Goal: Task Accomplishment & Management: Use online tool/utility

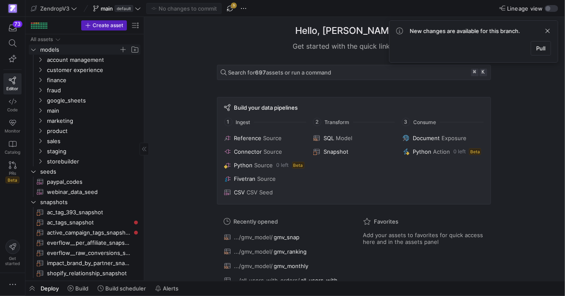
click at [33, 50] on icon "Press SPACE to select this row." at bounding box center [33, 50] width 4 height 2
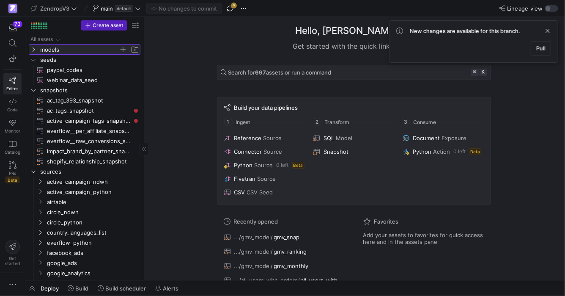
click at [33, 50] on icon at bounding box center [33, 49] width 6 height 5
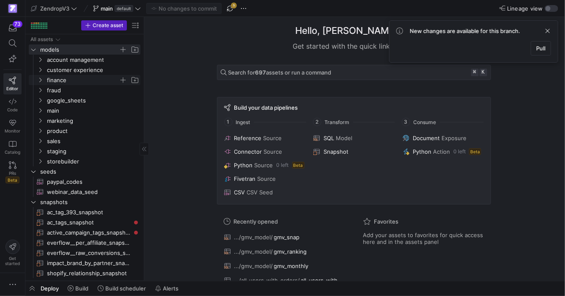
click at [39, 80] on icon "Press SPACE to select this row." at bounding box center [40, 79] width 6 height 5
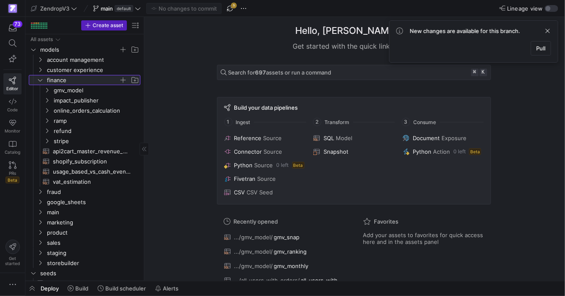
click at [40, 78] on icon at bounding box center [40, 79] width 6 height 5
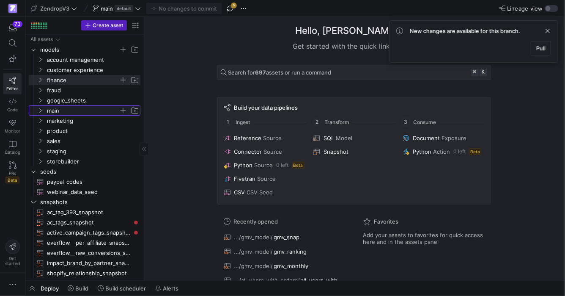
click at [41, 110] on icon "Press SPACE to select this row." at bounding box center [40, 110] width 6 height 5
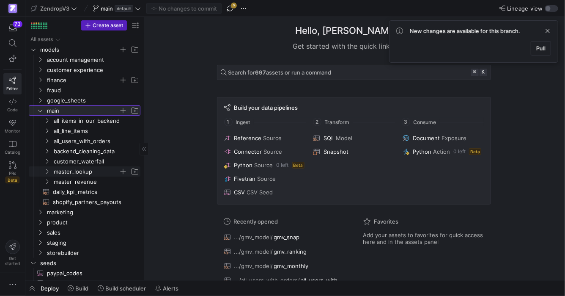
scroll to position [4, 0]
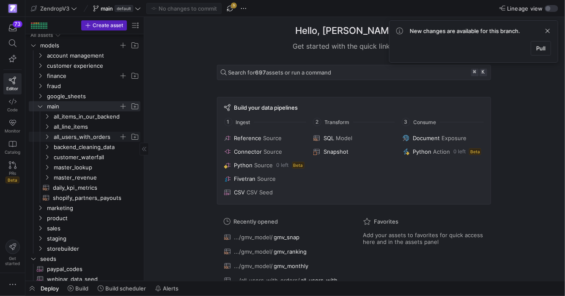
click at [46, 138] on icon "Press SPACE to select this row." at bounding box center [47, 136] width 6 height 5
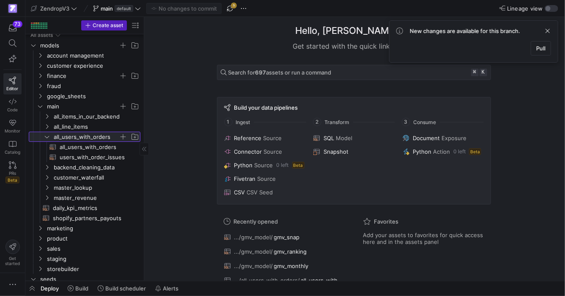
click at [46, 138] on icon at bounding box center [47, 136] width 6 height 5
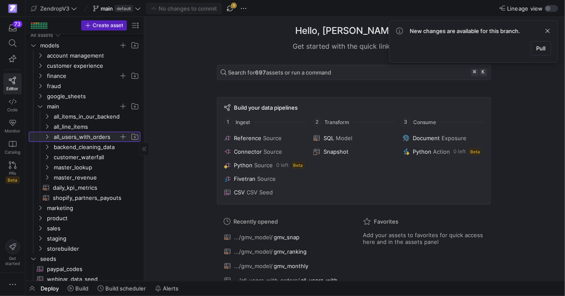
click at [46, 138] on icon at bounding box center [47, 136] width 6 height 5
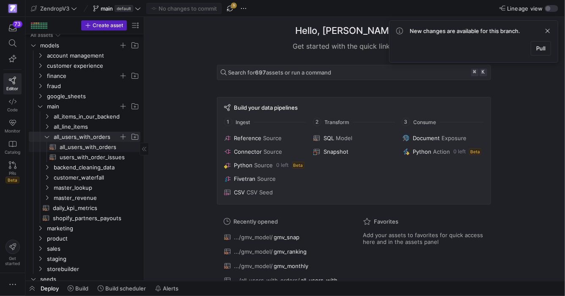
click at [79, 144] on span "all_users_with_orders​​​​​​​​​​" at bounding box center [95, 147] width 71 height 10
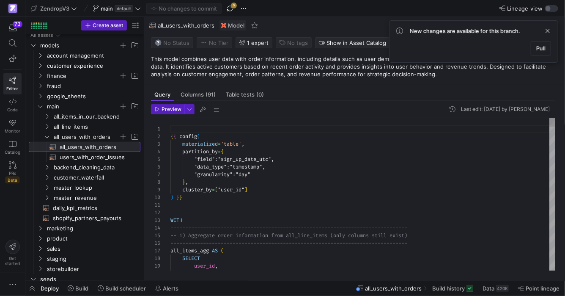
scroll to position [76, 0]
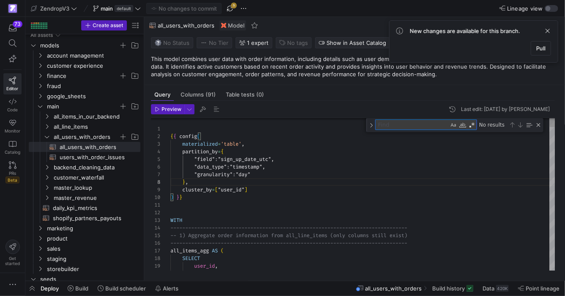
type textarea ") AS trailing_1_day_orders_fulfilled, COUNT( DISTINCT CASE WHEN days_since_orde…"
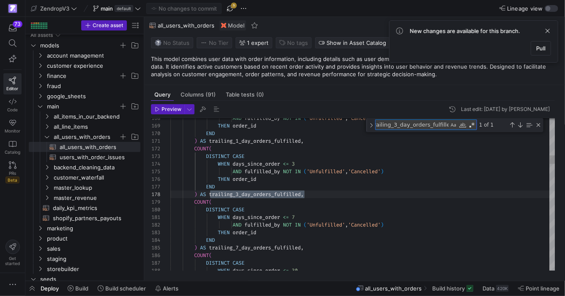
scroll to position [76, 134]
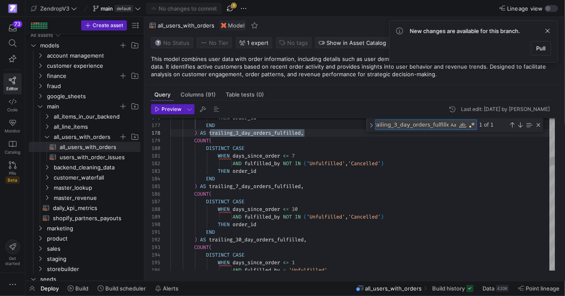
type textarea "trailing_3_day_orders_fulfilled"
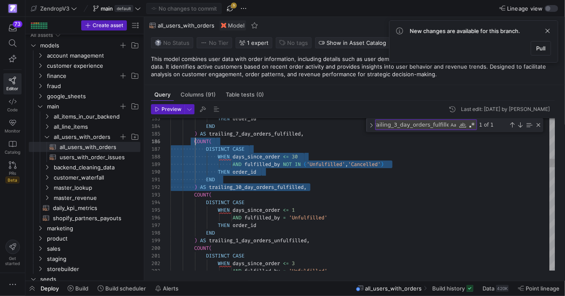
scroll to position [38, 25]
drag, startPoint x: 323, startPoint y: 187, endPoint x: 196, endPoint y: 142, distance: 134.7
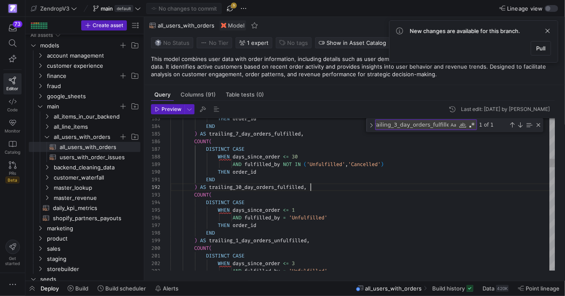
click at [228, 3] on y42-top-nav "ZendropV3 main default No changes to commit 5 Lineage view" at bounding box center [295, 8] width 540 height 17
click at [229, 9] on span "button" at bounding box center [230, 8] width 10 height 10
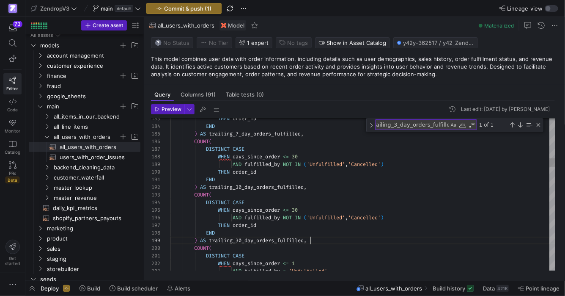
type textarea "END ) AS trailing_30_day_orders_fulfilled, COUNT( DISTINCT CASE WHEN days_since…"
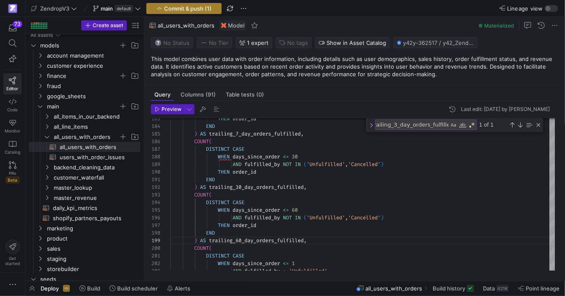
click at [185, 7] on span "Commit & push (1)" at bounding box center [187, 8] width 47 height 7
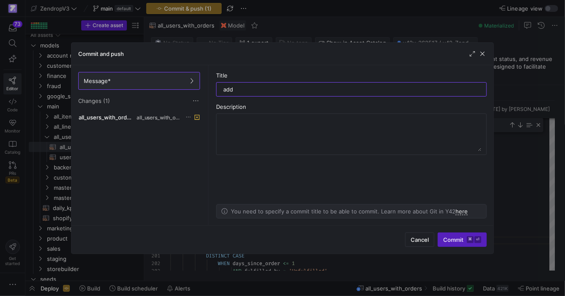
paste input "COUNT( DISTINCT CASE WHEN days_since_order <= 30 AND fulfilled_by NOT IN ('Unfu…"
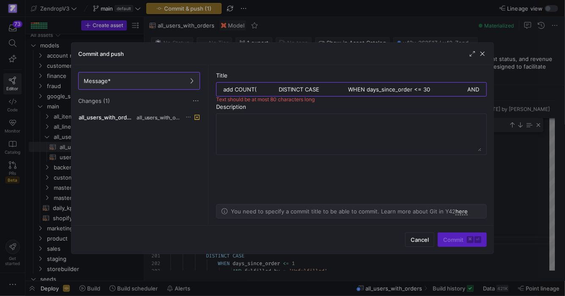
scroll to position [0, 307]
drag, startPoint x: 399, startPoint y: 90, endPoint x: 223, endPoint y: 82, distance: 176.3
click at [223, 82] on div "add COUNT( DISTINCT CASE WHEN days_since_order <= 30 AND fulfilled_by NOT IN ('…" at bounding box center [351, 89] width 271 height 14
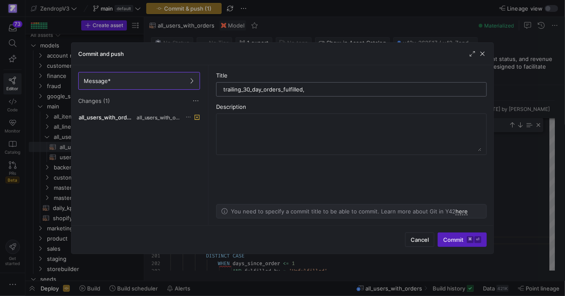
scroll to position [0, 0]
click at [267, 91] on input "Adding trailing_30_day_orders_fulfilled," at bounding box center [351, 89] width 256 height 7
click at [335, 86] on input "Adding trailing_60_day_orders_fulfilled," at bounding box center [351, 89] width 256 height 7
type input "Adding trailing_60_day_orders_fulfilled"
click at [464, 240] on span "Commit ⌘ ⏎" at bounding box center [463, 239] width 38 height 7
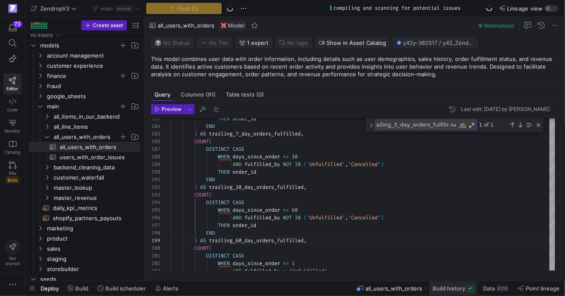
click at [452, 289] on span "Build history" at bounding box center [449, 288] width 33 height 7
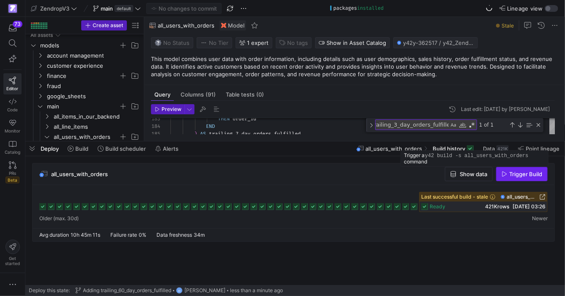
click at [515, 175] on span "Trigger Build" at bounding box center [526, 174] width 33 height 7
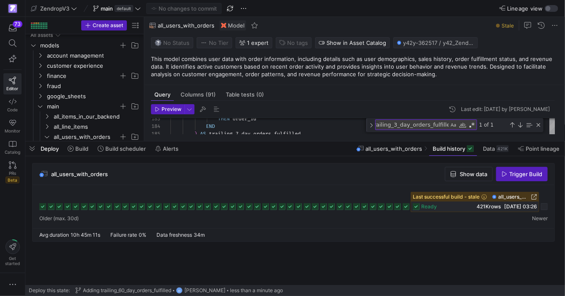
click at [541, 243] on div "all_users_with_orders Show data Trigger Build" at bounding box center [293, 205] width 537 height 84
click at [544, 208] on div at bounding box center [544, 206] width 7 height 7
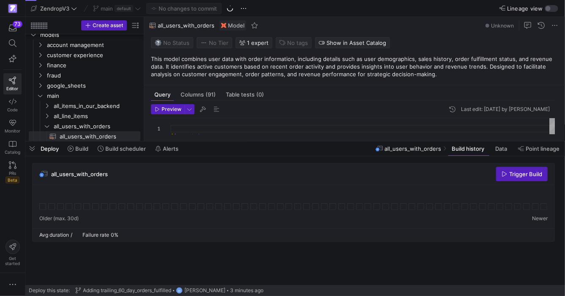
scroll to position [76, 0]
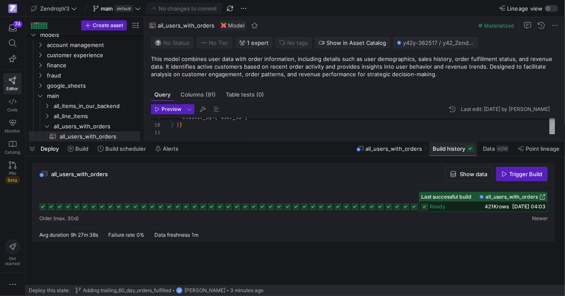
click at [462, 150] on span "Build history" at bounding box center [449, 148] width 33 height 7
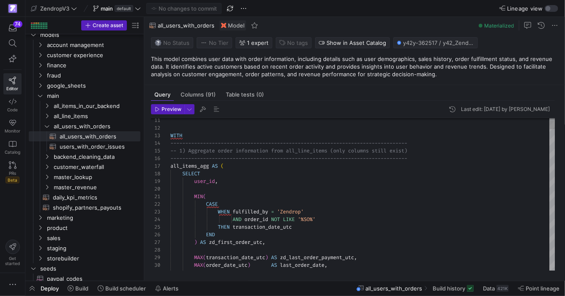
type textarea "MIN( CASE WHEN fulfilled_by = 'Zendrop' AND order_id NOT LIKE '%SO%' THEN trans…"
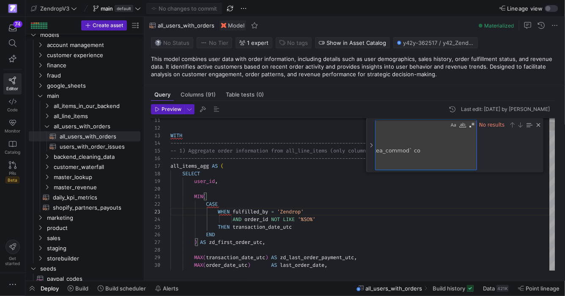
scroll to position [706, 127]
drag, startPoint x: 446, startPoint y: 163, endPoint x: 380, endPoint y: 129, distance: 74.4
click at [380, 129] on textarea "Find" at bounding box center [412, 145] width 73 height 50
drag, startPoint x: 447, startPoint y: 156, endPoint x: 335, endPoint y: 83, distance: 133.7
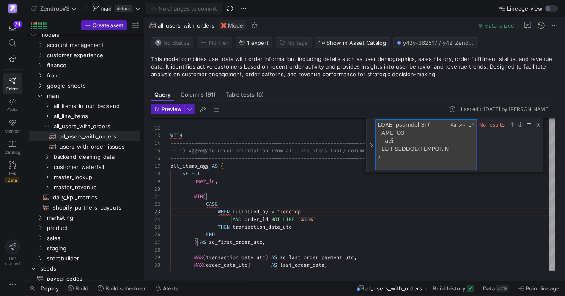
click at [335, 83] on as-split "Query Columns (91) Table tests (0) Preview Last edit: [DATE] by [PERSON_NAME] 1…" at bounding box center [354, 149] width 421 height 264
type textarea "au.trailing_60_day_orders_fulfille"
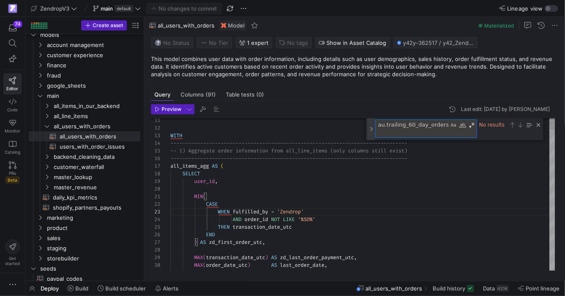
drag, startPoint x: 390, startPoint y: 133, endPoint x: 372, endPoint y: 118, distance: 24.0
click at [372, 118] on div "au.trailing_60_day_orders_fulfille au.trailing_60_day_orders_fulfille No results" at bounding box center [454, 129] width 177 height 22
type textarea "END ) AS trailing_30_day_orders_fulfilled, COUNT( DISTINCT CASE WHEN days_since…"
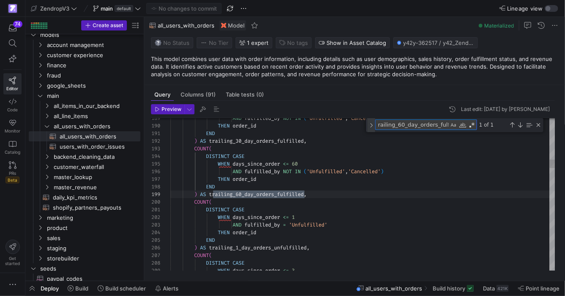
scroll to position [76, 134]
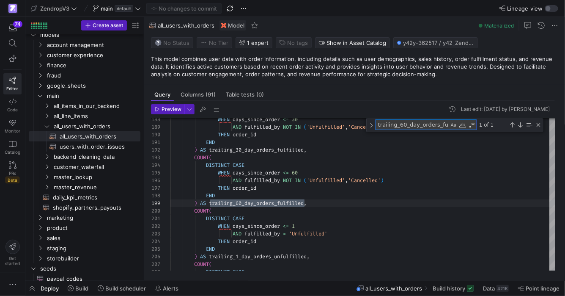
type textarea "trailing_60_day_orders_fulfille"
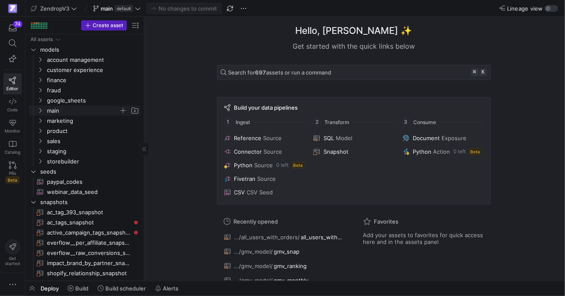
click at [41, 110] on icon "Press SPACE to select this row." at bounding box center [40, 110] width 6 height 5
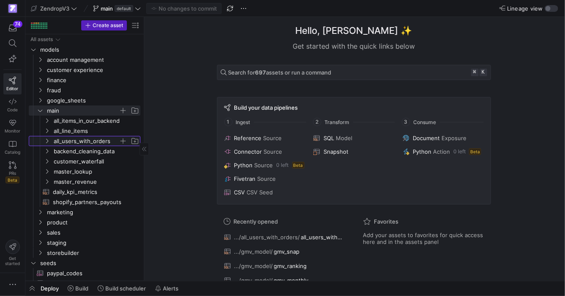
click at [49, 139] on icon "Press SPACE to select this row." at bounding box center [47, 140] width 6 height 5
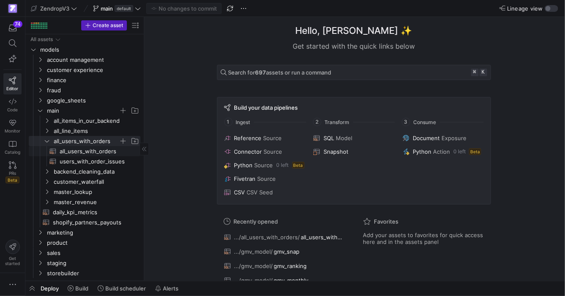
click at [89, 149] on span "all_users_with_orders​​​​​​​​​​" at bounding box center [95, 151] width 71 height 10
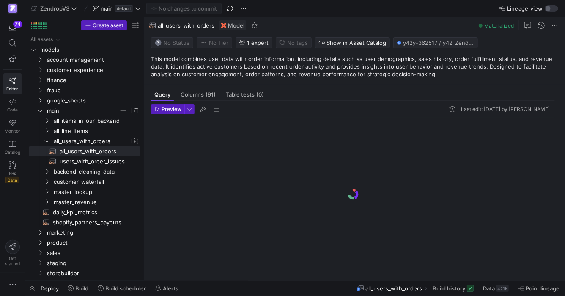
click at [429, 148] on div at bounding box center [353, 194] width 404 height 152
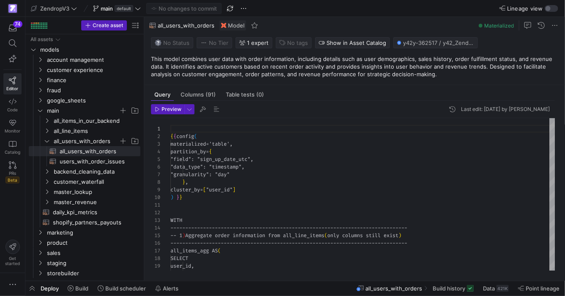
scroll to position [76, 0]
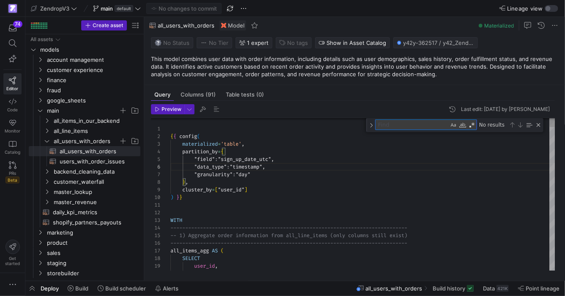
type textarea "t"
type textarea "MIN( CASE WHEN fulfilled_by = 'Zendrop' AND order_id NOT LIKE '%SO%' THEN trans…"
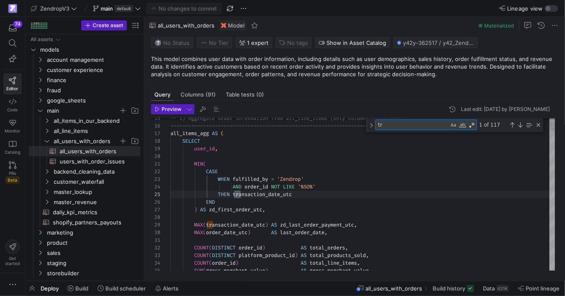
type textarea "tra"
type textarea ") AS line_item_zd_received, SUM( CASE WHEN linked_unlinked = 'Linked' THEN 1 EL…"
type textarea "trai"
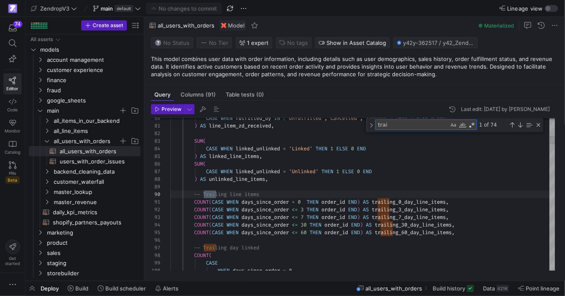
scroll to position [76, 46]
type textarea "MIN( CASE WHEN fulfilled_by = 'Zendrop' AND order_id NOT LIKE '%SO%' THEN trans…"
type textarea "tr"
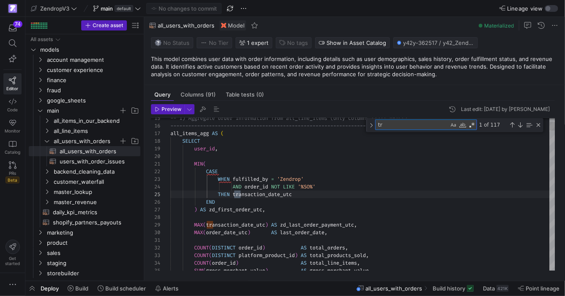
type textarea "{{ config( materialized='table', partition_by={ "field": "sign_up_date_utc", "d…"
type textarea "t"
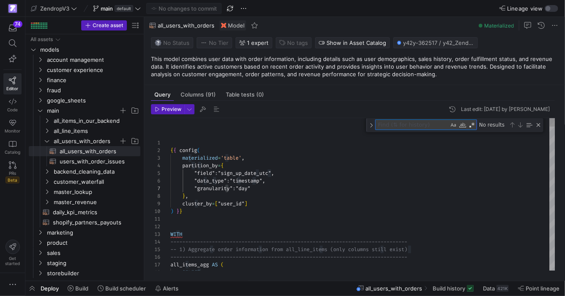
type textarea "WITH --------------------------------------------------------------------------…"
type textarea "f"
type textarea "MIN( CASE WHEN fulfilled_by = 'Zendrop' AND order_id NOT LIKE '%SO%' THEN trans…"
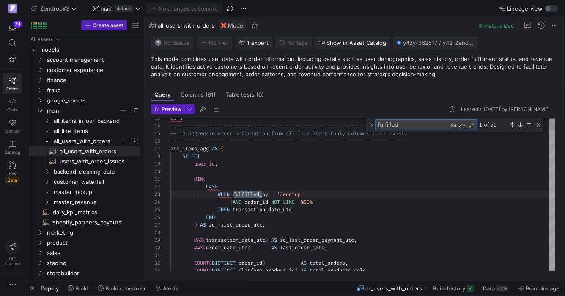
scroll to position [76, 91]
type textarea "fulfilled"
click at [521, 126] on div "Next Match (Enter)" at bounding box center [520, 124] width 7 height 7
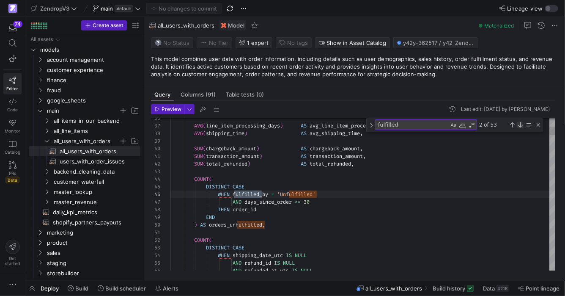
click at [521, 126] on div "Next Match (Enter)" at bounding box center [520, 124] width 7 height 7
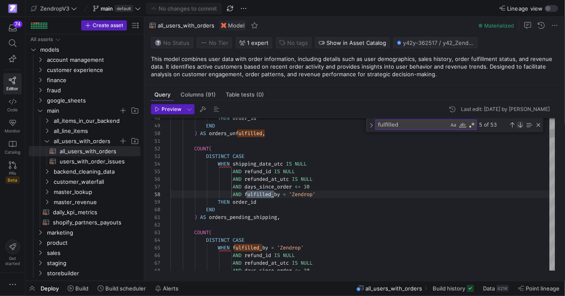
scroll to position [76, 104]
click at [513, 124] on div "Previous Match (⇧Enter)" at bounding box center [512, 124] width 7 height 7
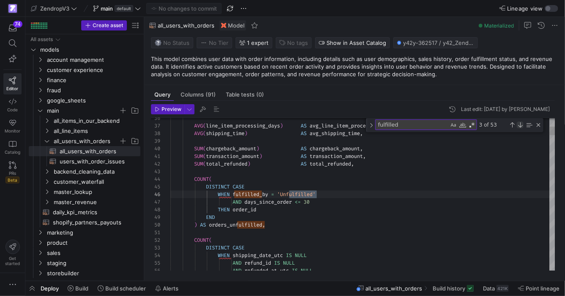
click at [520, 126] on div "Next Match (Enter)" at bounding box center [520, 124] width 7 height 7
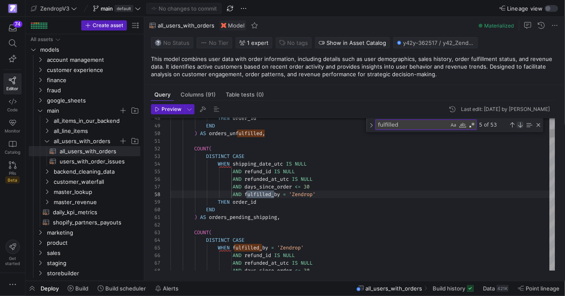
click at [520, 126] on div "Next Match (Enter)" at bounding box center [520, 124] width 7 height 7
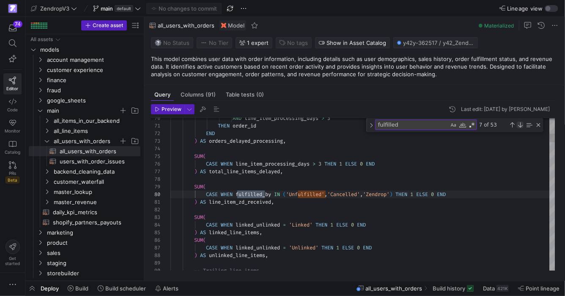
click at [520, 126] on div "Next Match (Enter)" at bounding box center [520, 124] width 7 height 7
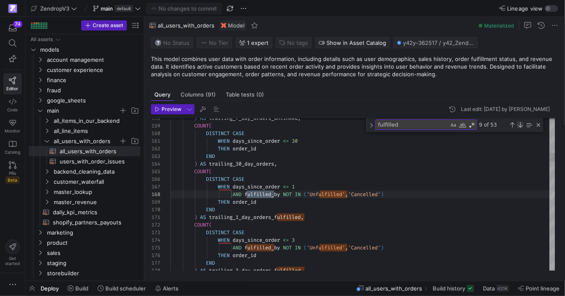
click at [520, 126] on div "Next Match (Enter)" at bounding box center [520, 124] width 7 height 7
type textarea "WHEN days_since_order <= 30 THEN order_id END ) AS trailing_30_day_orders, COUN…"
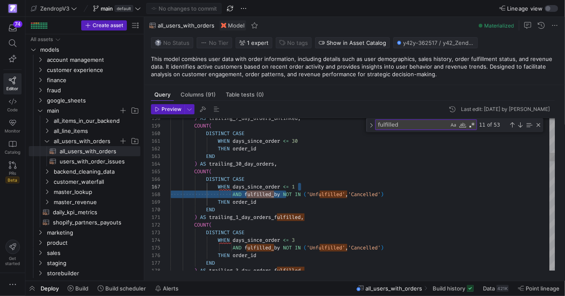
scroll to position [53, 219]
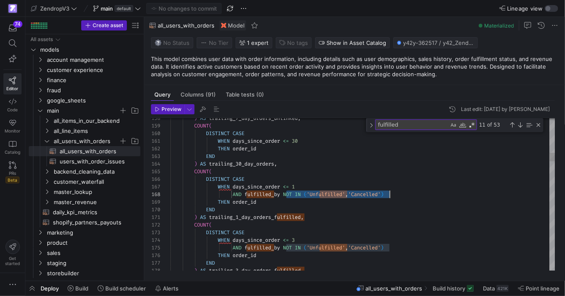
drag, startPoint x: 287, startPoint y: 193, endPoint x: 401, endPoint y: 194, distance: 114.7
